Goal: Contribute content

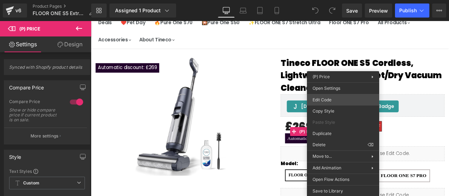
click at [336, 0] on div "You are previewing how the will restyle your page. You can not edit Elements in…" at bounding box center [224, 0] width 449 height 0
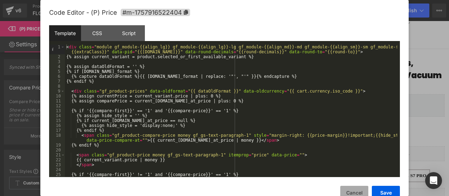
click at [348, 194] on button "Cancel" at bounding box center [354, 193] width 28 height 14
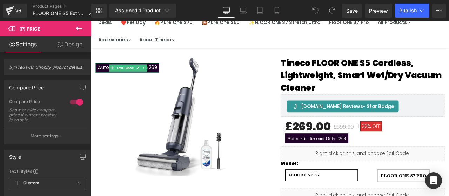
click at [143, 76] on link "Main content" at bounding box center [146, 76] width 7 height 8
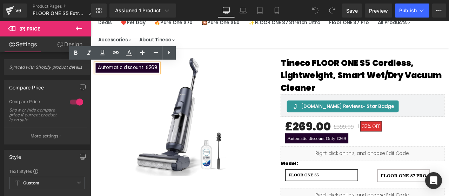
click at [168, 79] on p "Automatic discount: £269" at bounding box center [134, 76] width 70 height 6
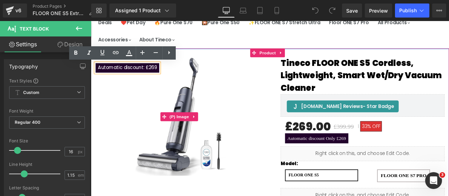
click at [188, 80] on img "Main content" at bounding box center [196, 134] width 161 height 161
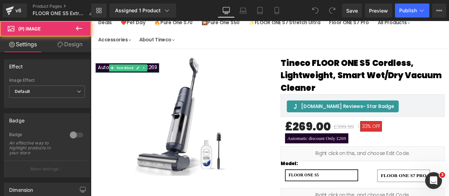
click at [167, 76] on p "Automatic discount: £269" at bounding box center [134, 76] width 70 height 6
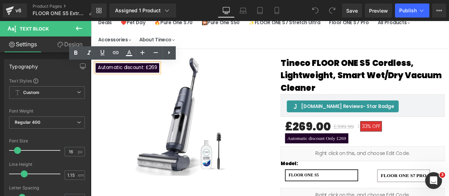
click at [186, 76] on img "Main content" at bounding box center [196, 134] width 161 height 161
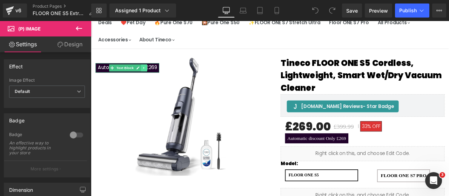
click at [156, 77] on link "Main content" at bounding box center [154, 76] width 7 height 8
click at [158, 79] on link "Main content" at bounding box center [157, 76] width 7 height 8
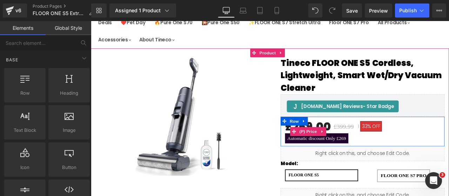
click at [387, 156] on span "Automatic discount Only £269" at bounding box center [358, 160] width 75 height 12
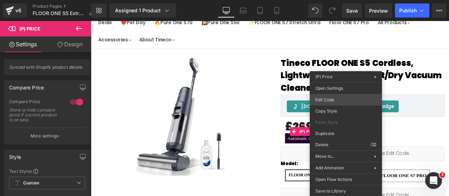
click at [339, 0] on div "You are previewing how the will restyle your page. You can not edit Elements in…" at bounding box center [224, 0] width 449 height 0
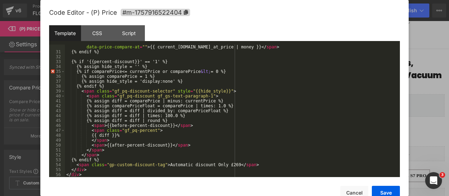
scroll to position [157, 0]
drag, startPoint x: 233, startPoint y: 165, endPoint x: 73, endPoint y: 164, distance: 160.0
click at [73, 164] on div "< span class = "gf_product-compare-price money gf_gs-text-paragraph-1" style = …" at bounding box center [231, 113] width 332 height 147
click at [379, 193] on button "Save" at bounding box center [386, 193] width 28 height 14
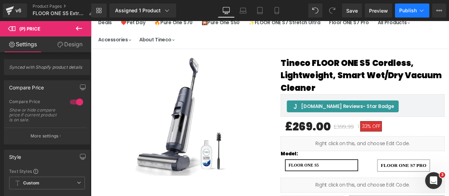
click at [414, 16] on button "Publish" at bounding box center [412, 11] width 34 height 14
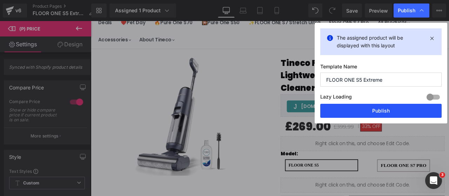
click at [374, 109] on button "Publish" at bounding box center [380, 111] width 121 height 14
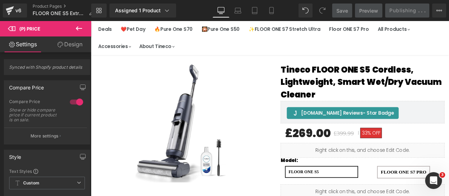
scroll to position [0, 0]
